Goal: Information Seeking & Learning: Learn about a topic

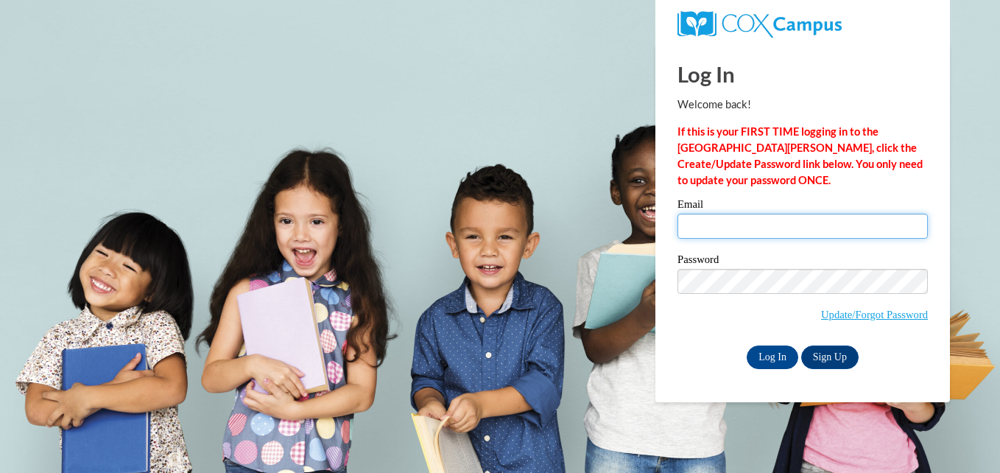
click at [719, 230] on input "Email" at bounding box center [803, 226] width 250 height 25
type input "hgmonighan1s@semo.edu"
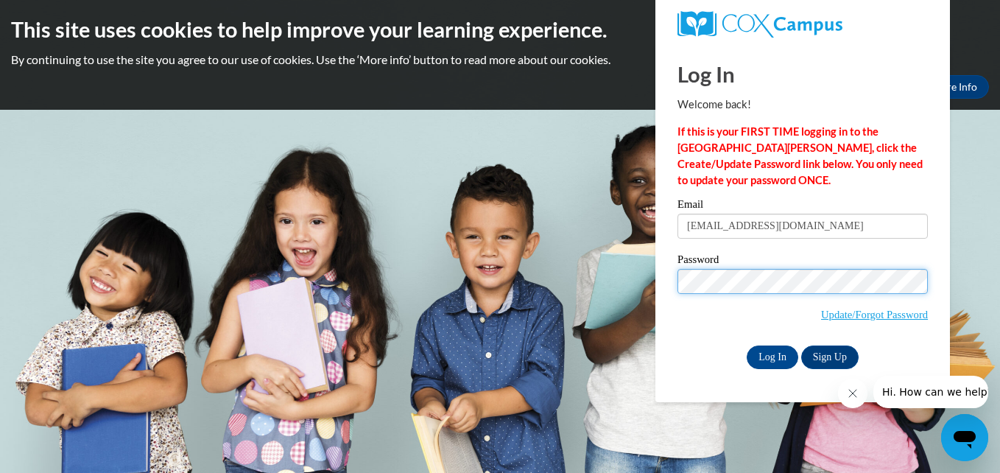
click at [747, 345] on input "Log In" at bounding box center [773, 357] width 52 height 24
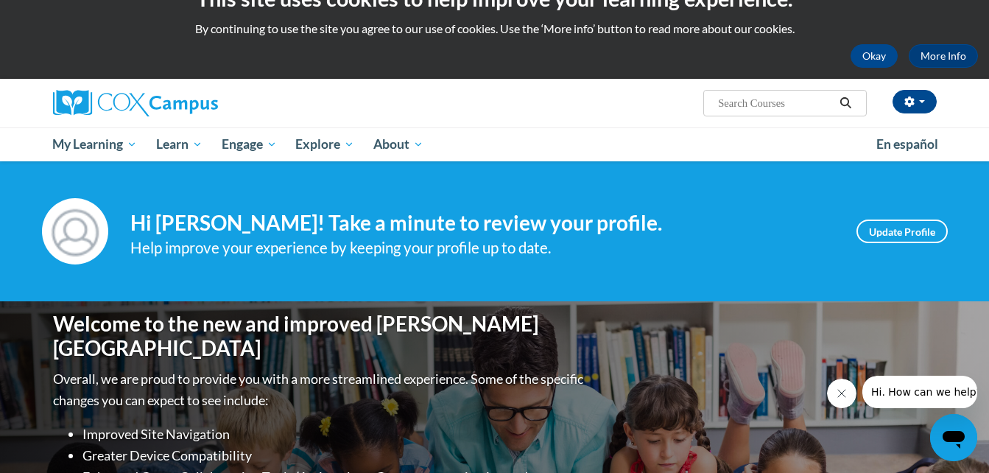
scroll to position [33, 0]
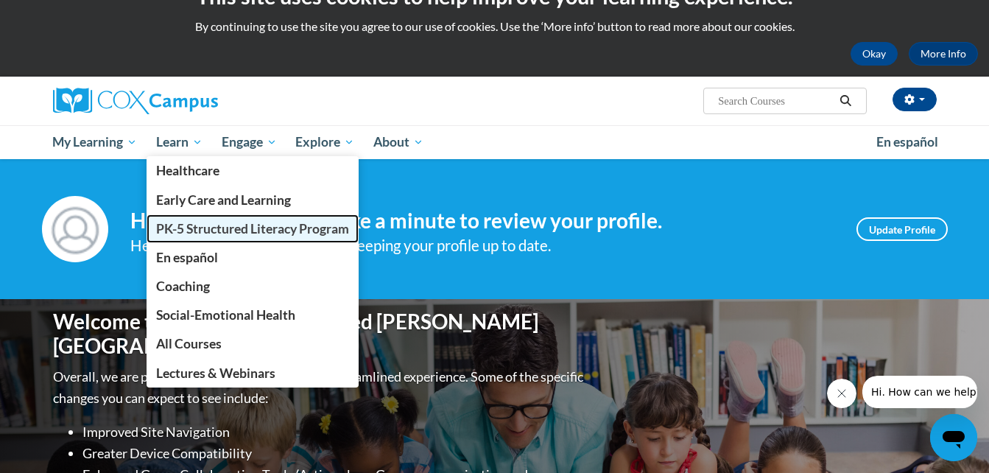
click at [202, 225] on span "PK-5 Structured Literacy Program" at bounding box center [252, 228] width 193 height 15
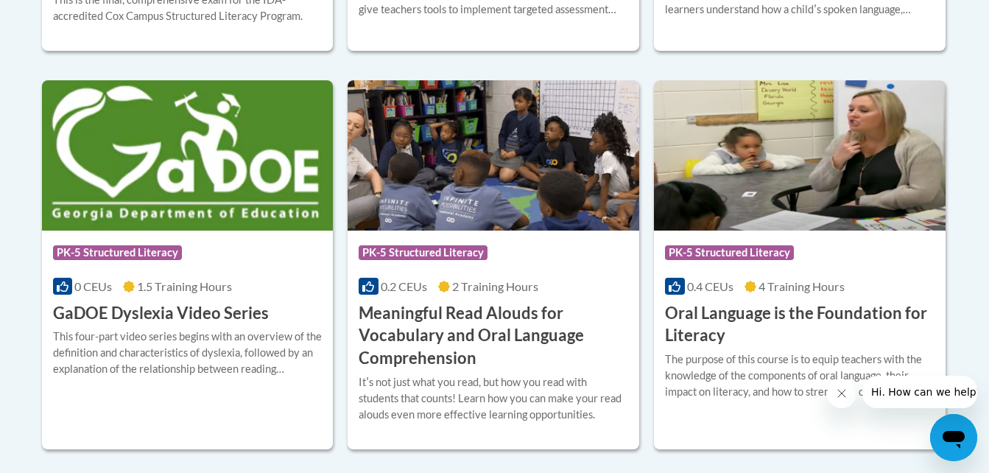
scroll to position [973, 0]
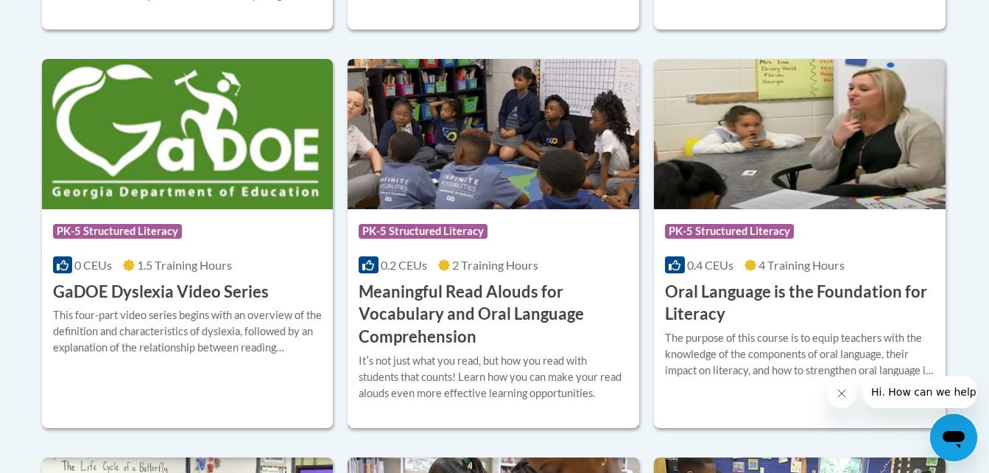
click at [577, 272] on div "0.2 CEUs 2 Training Hours" at bounding box center [494, 265] width 270 height 16
